Goal: Complete application form

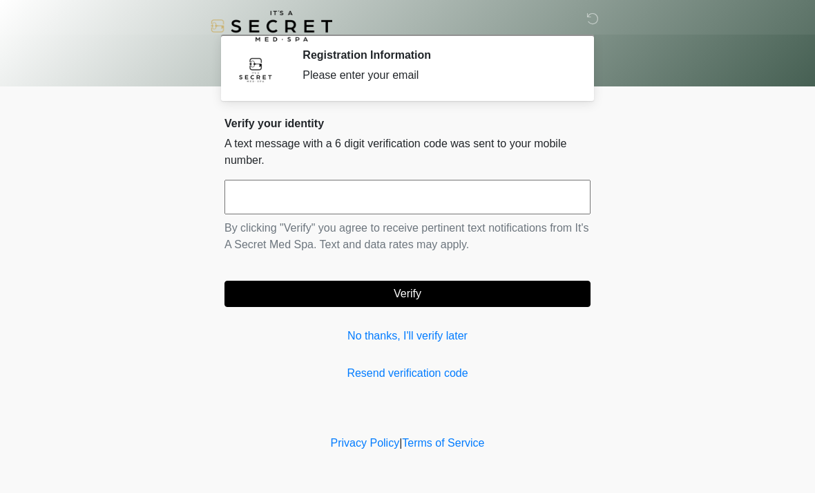
click at [328, 190] on input "text" at bounding box center [408, 197] width 366 height 35
type input "******"
click at [440, 288] on button "Verify" at bounding box center [408, 294] width 366 height 26
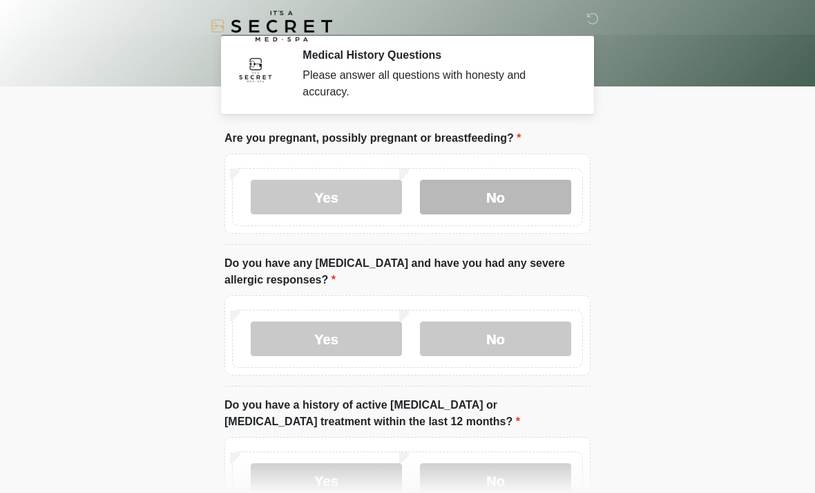
click at [499, 204] on label "No" at bounding box center [495, 197] width 151 height 35
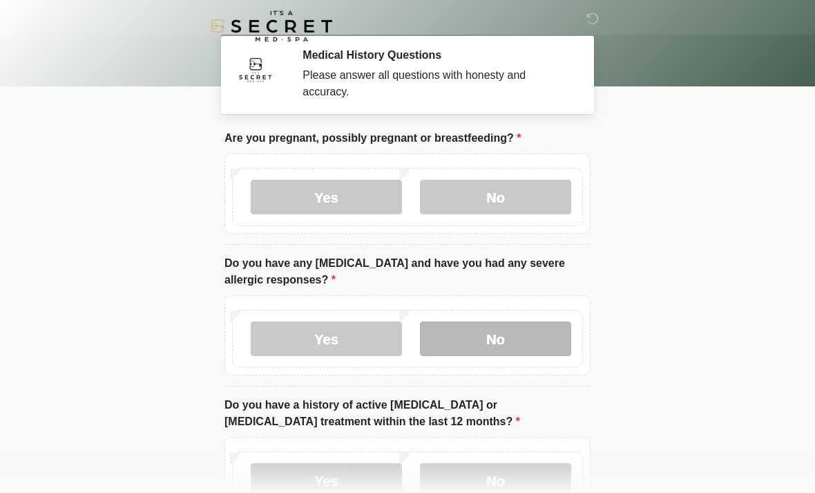
click at [504, 340] on label "No" at bounding box center [495, 338] width 151 height 35
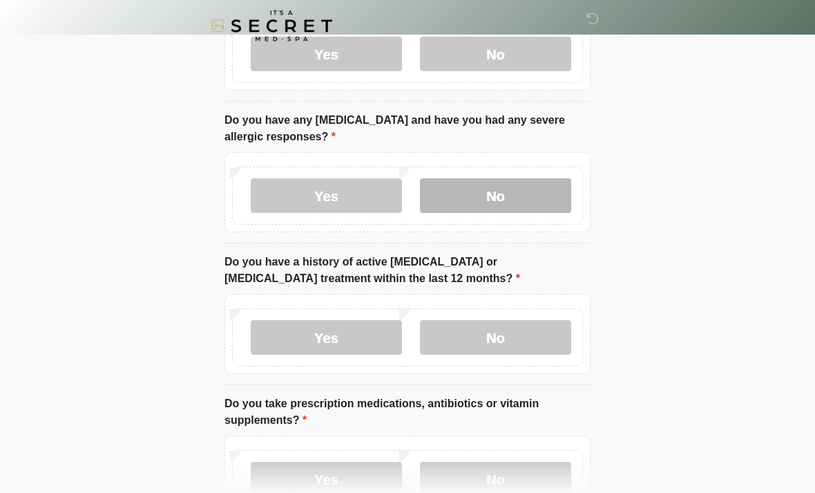
scroll to position [161, 0]
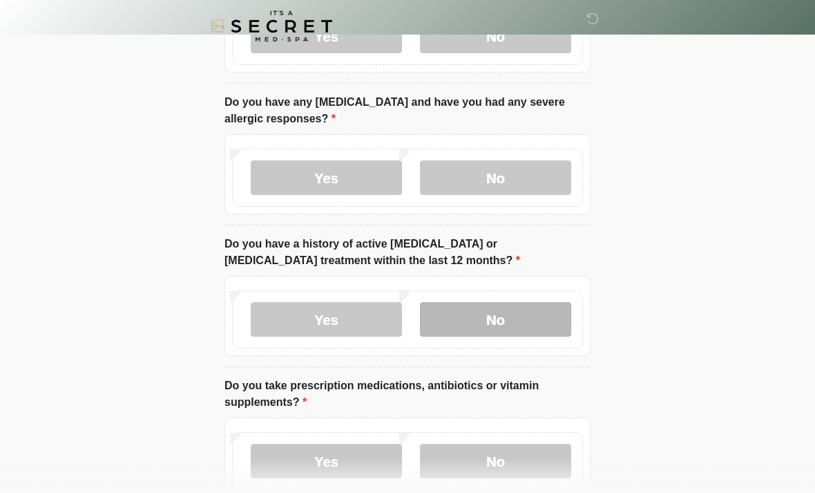
click at [507, 321] on label "No" at bounding box center [495, 319] width 151 height 35
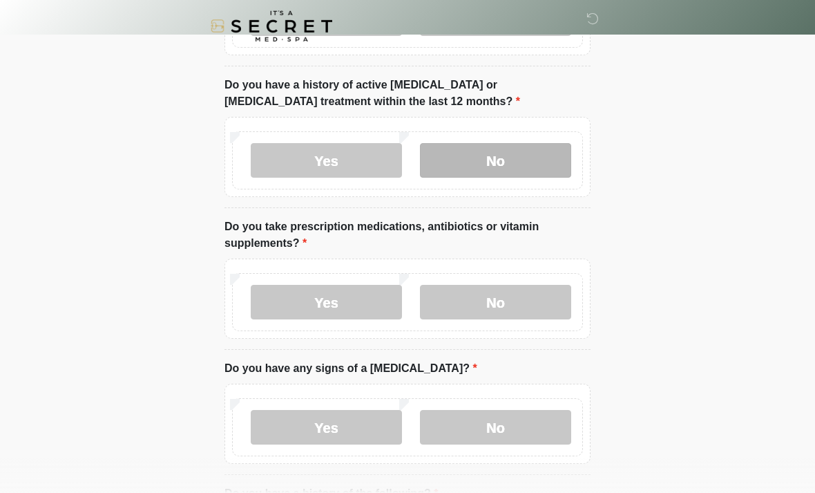
scroll to position [323, 0]
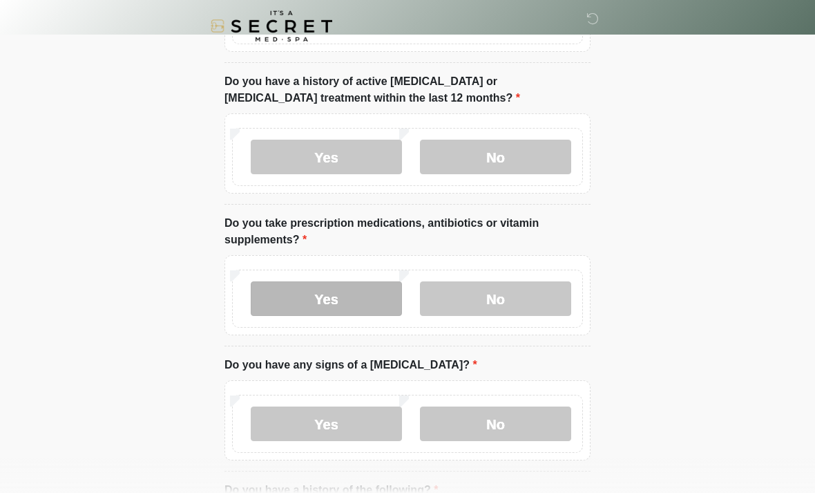
click at [330, 297] on label "Yes" at bounding box center [326, 298] width 151 height 35
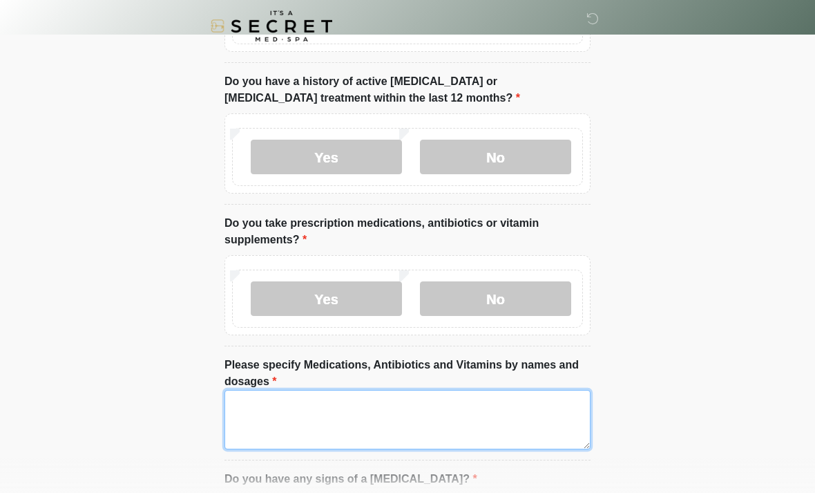
click at [275, 404] on textarea "Please specify Medications, Antibiotics and Vitamins by names and dosages" at bounding box center [408, 419] width 366 height 59
type textarea "*"
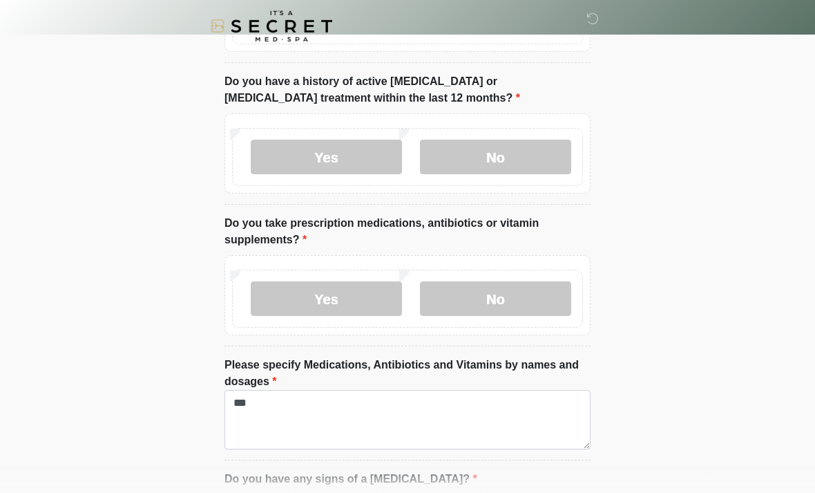
click at [241, 480] on label "Do you have any signs of a [MEDICAL_DATA]?" at bounding box center [351, 479] width 253 height 17
click at [290, 386] on label "Please specify Medications, Antibiotics and Vitamins by names and dosages" at bounding box center [408, 373] width 366 height 33
click at [290, 390] on textarea "***" at bounding box center [408, 419] width 366 height 59
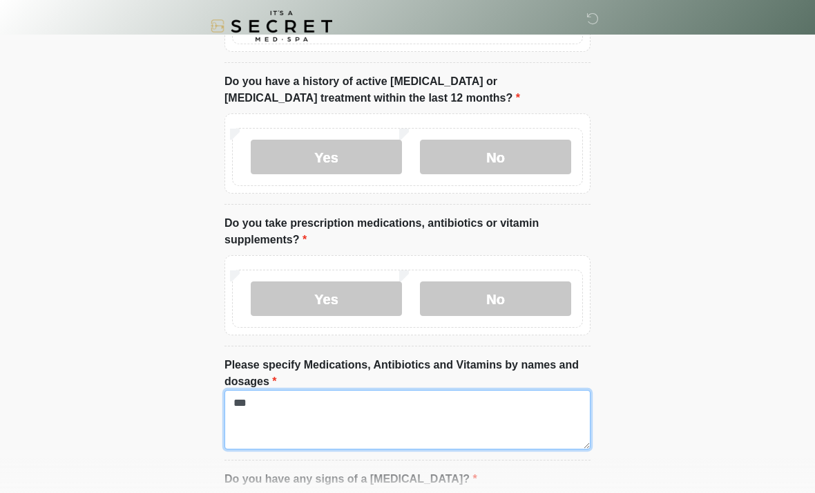
click at [284, 410] on textarea "***" at bounding box center [408, 419] width 366 height 59
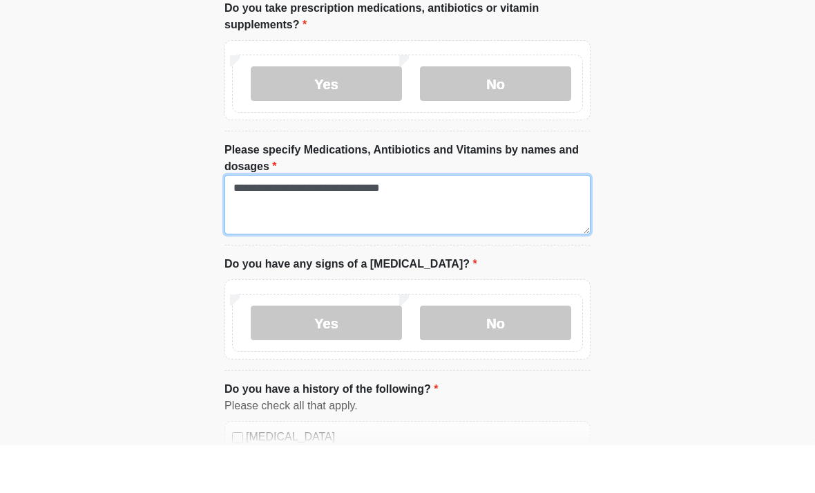
scroll to position [496, 0]
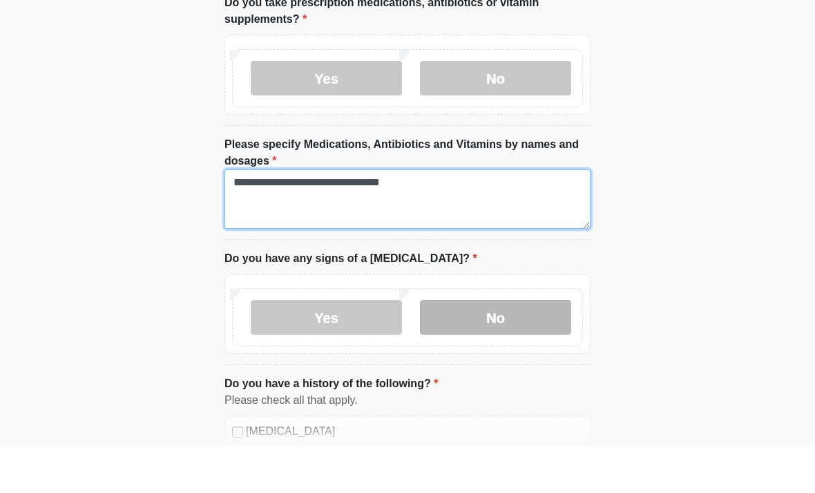
type textarea "**********"
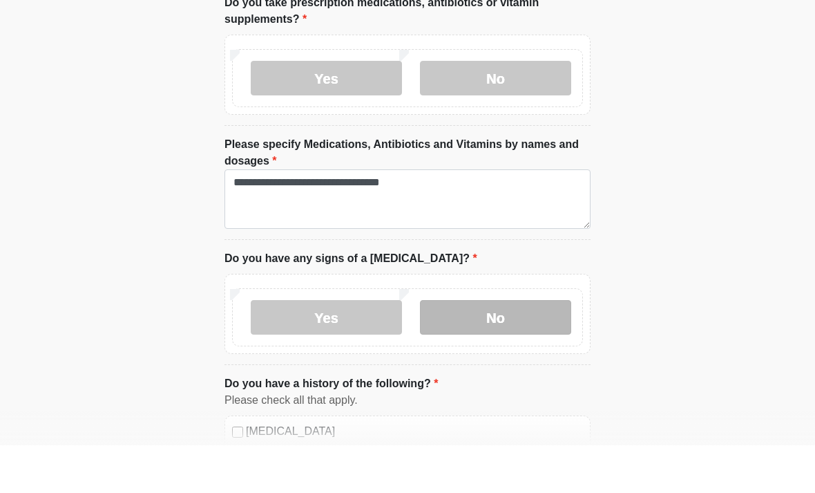
click at [504, 348] on label "No" at bounding box center [495, 365] width 151 height 35
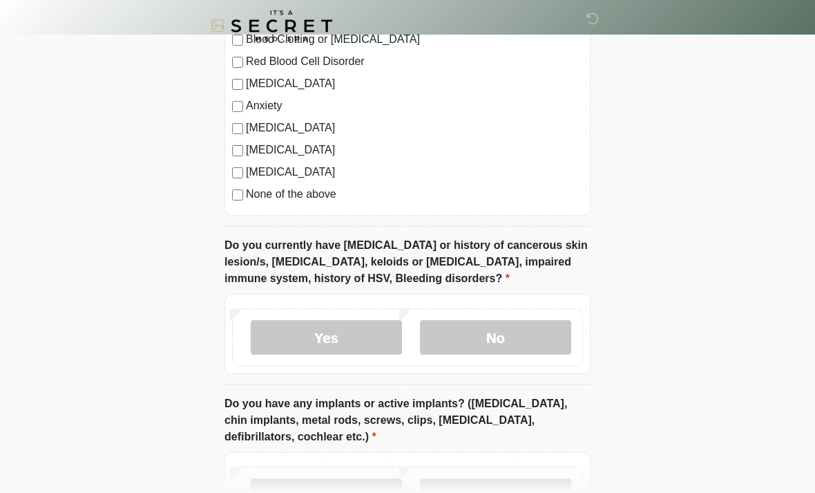
scroll to position [1027, 0]
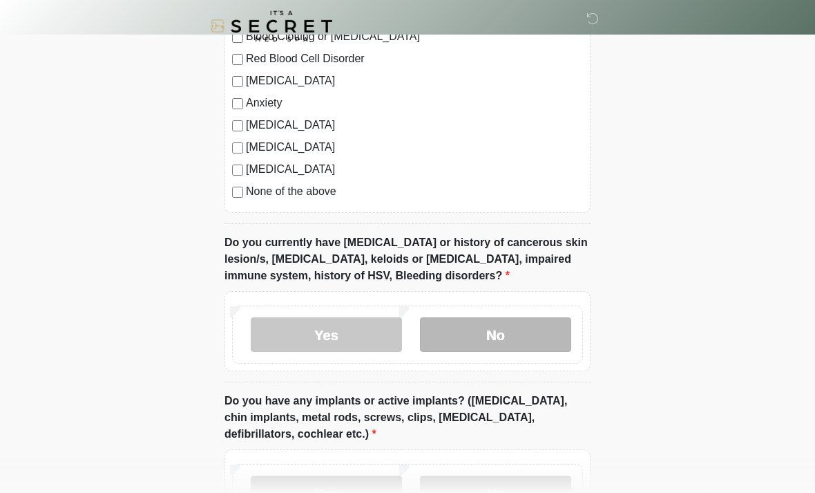
click at [522, 333] on label "No" at bounding box center [495, 334] width 151 height 35
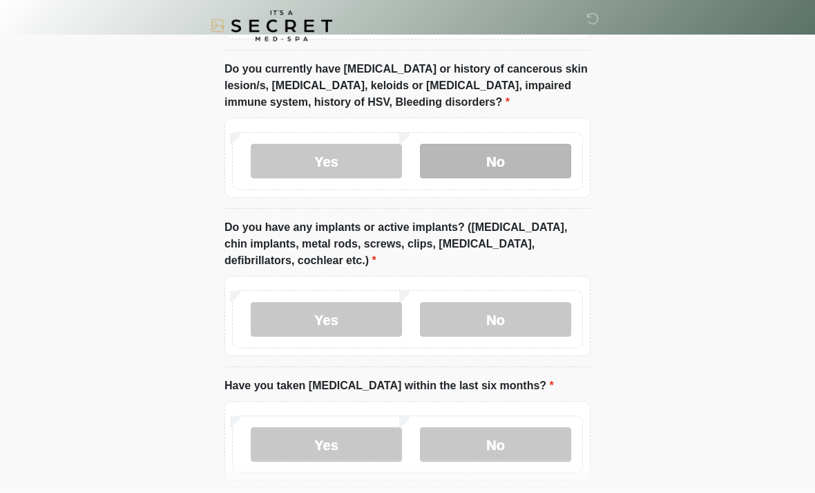
scroll to position [1202, 0]
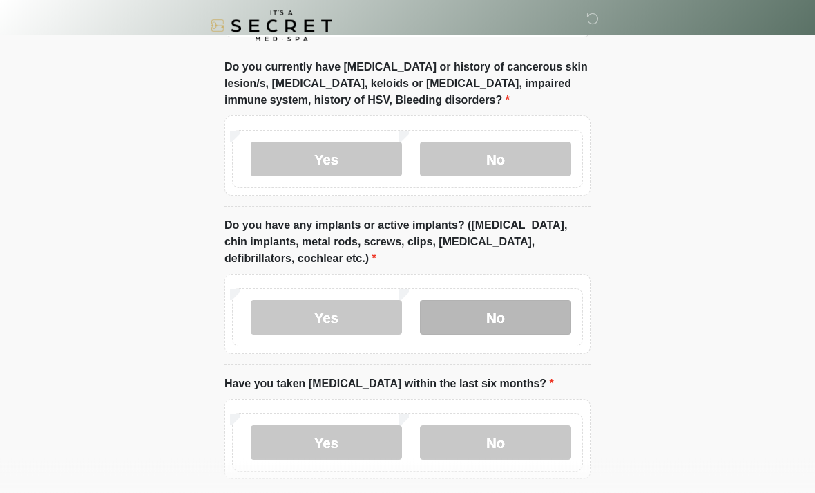
click at [500, 321] on label "No" at bounding box center [495, 318] width 151 height 35
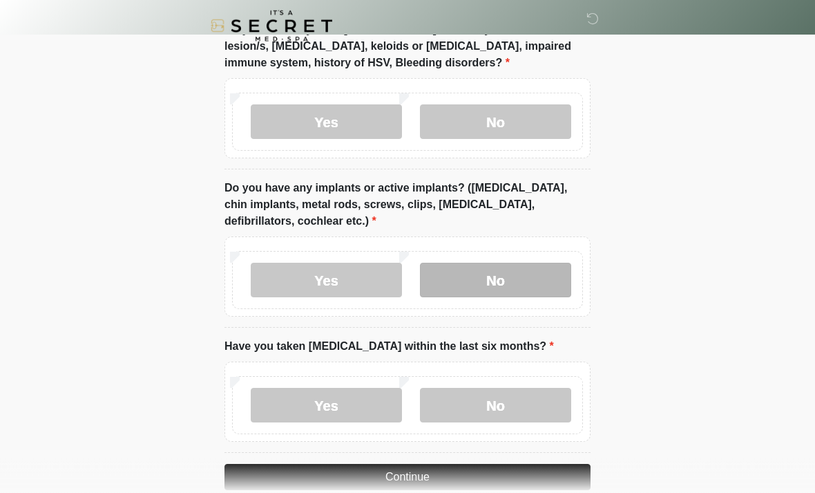
scroll to position [1264, 0]
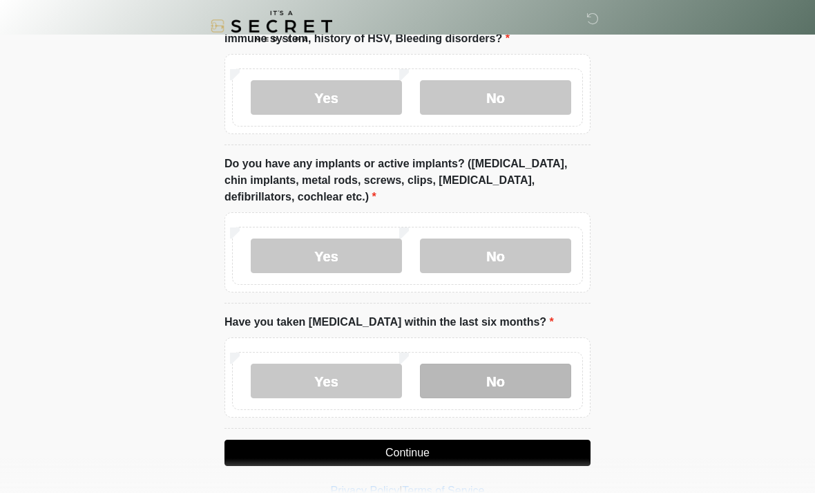
click at [488, 383] on label "No" at bounding box center [495, 380] width 151 height 35
click at [404, 452] on button "Continue" at bounding box center [408, 453] width 366 height 26
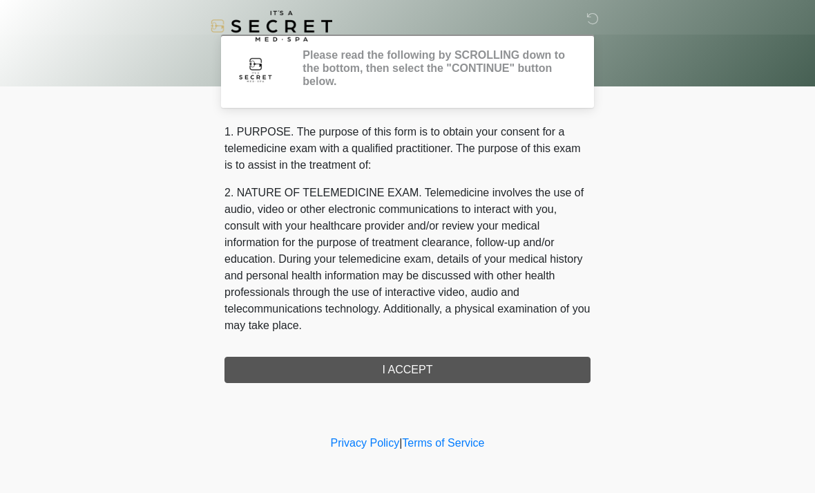
scroll to position [0, 0]
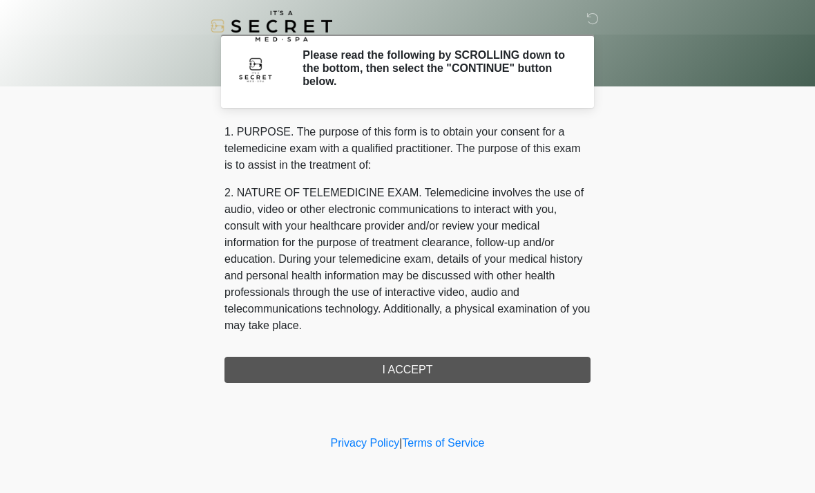
click at [438, 373] on div "1. PURPOSE. The purpose of this form is to obtain your consent for a telemedici…" at bounding box center [408, 253] width 366 height 259
click at [437, 366] on div "1. PURPOSE. The purpose of this form is to obtain your consent for a telemedici…" at bounding box center [408, 253] width 366 height 259
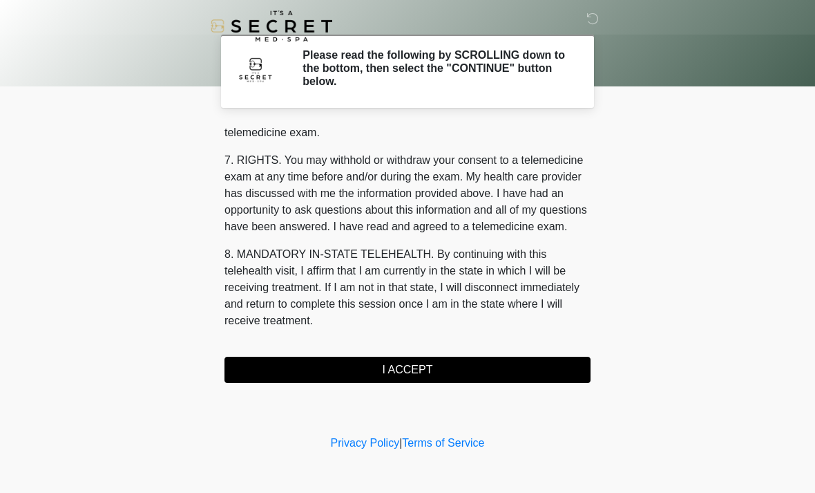
scroll to position [585, 0]
click at [459, 370] on button "I ACCEPT" at bounding box center [408, 370] width 366 height 26
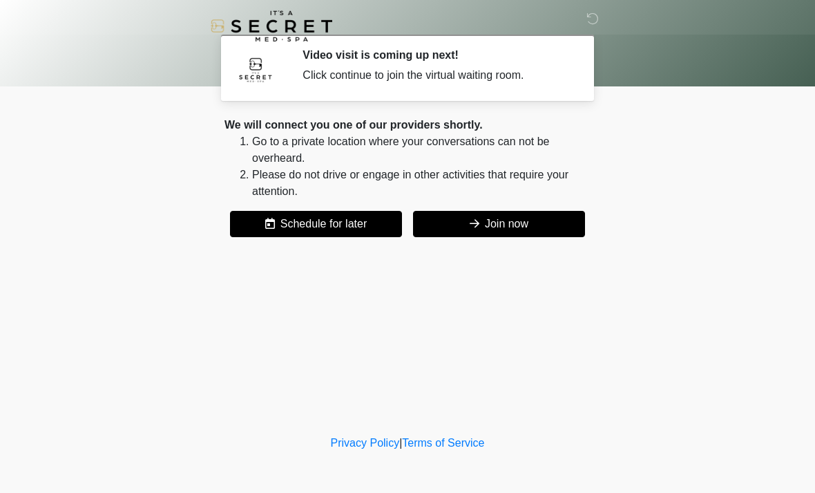
click at [529, 221] on button "Join now" at bounding box center [499, 224] width 172 height 26
